Goal: Register for event/course

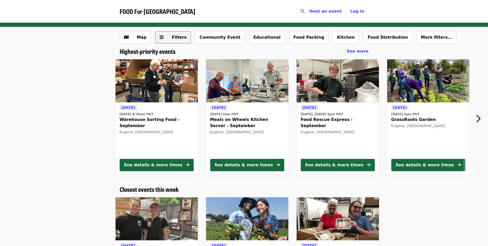
click at [176, 36] on span "Filters" at bounding box center [179, 37] width 15 height 5
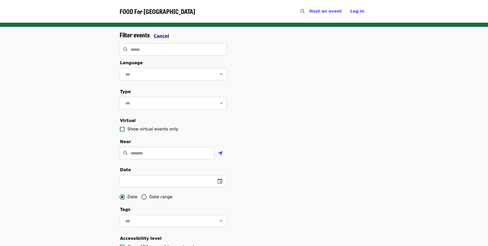
click at [160, 34] on span "Cancel" at bounding box center [161, 35] width 15 height 5
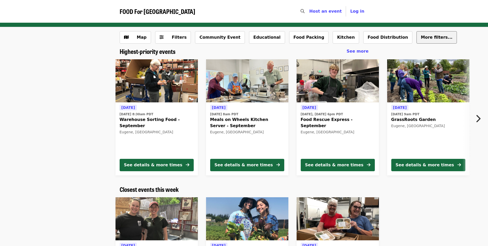
click at [421, 35] on span "More filters..." at bounding box center [437, 37] width 32 height 5
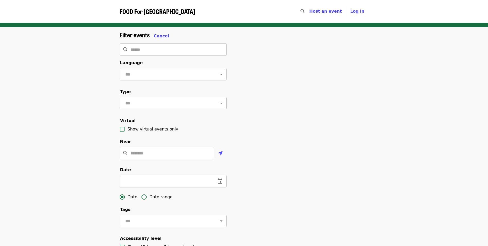
click at [220, 106] on icon "Open" at bounding box center [221, 103] width 6 height 6
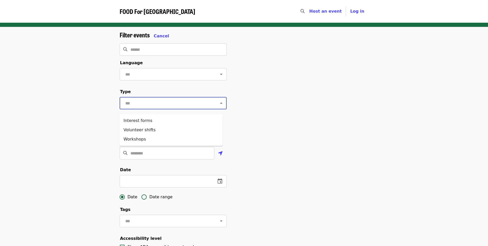
click at [289, 128] on div "Filter events Cancel ​ Language ​ Type ​ Virtual Show virtual events only Near …" at bounding box center [245, 174] width 258 height 287
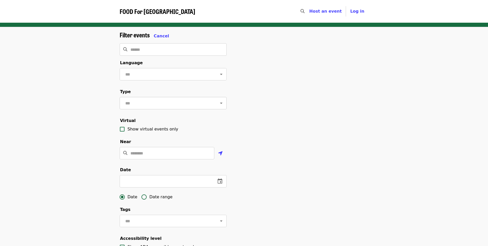
click at [218, 106] on icon "Open" at bounding box center [221, 103] width 6 height 6
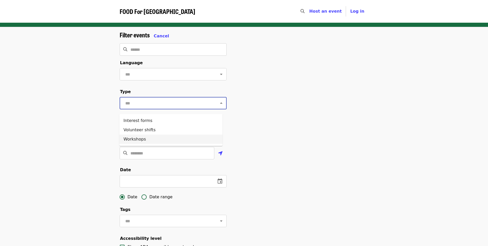
click at [149, 137] on li "Workshops" at bounding box center [170, 138] width 103 height 9
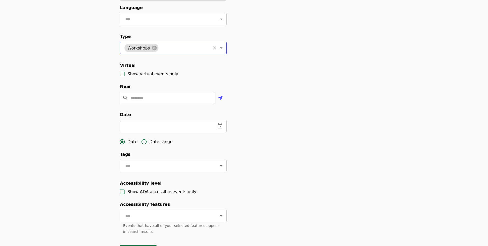
scroll to position [103, 0]
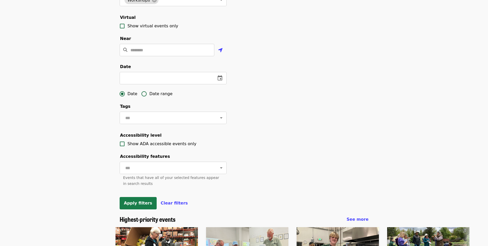
drag, startPoint x: 141, startPoint y: 216, endPoint x: 144, endPoint y: 216, distance: 3.6
click at [144, 205] on span "Apply filters" at bounding box center [138, 202] width 28 height 5
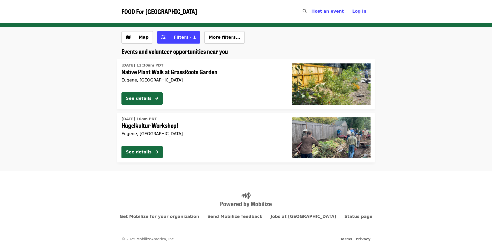
drag, startPoint x: 420, startPoint y: 135, endPoint x: 406, endPoint y: 133, distance: 14.1
click at [421, 135] on li "[DATE] 10am PDT Hügelkultur Workshop! [GEOGRAPHIC_DATA], OR See details" at bounding box center [246, 137] width 492 height 49
